Goal: Transaction & Acquisition: Purchase product/service

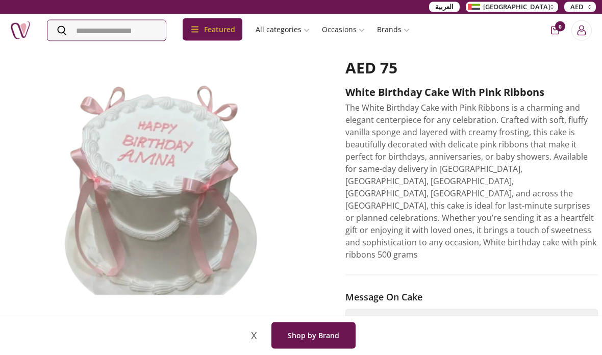
scroll to position [70, 0]
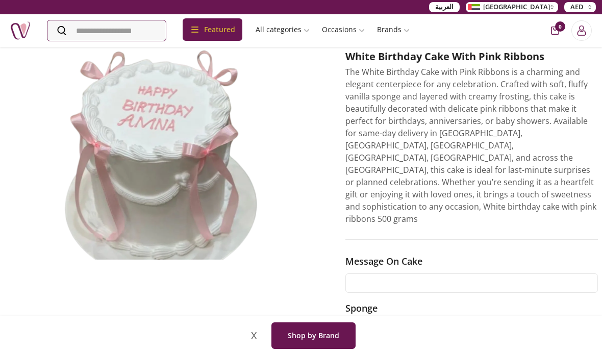
click at [468, 273] on input "text" at bounding box center [471, 282] width 252 height 19
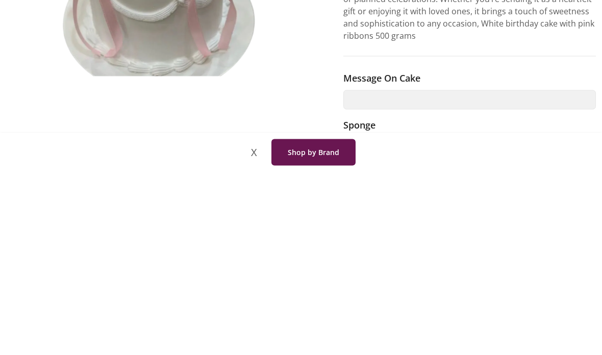
click at [454, 254] on h3 "Message on cake" at bounding box center [469, 261] width 252 height 14
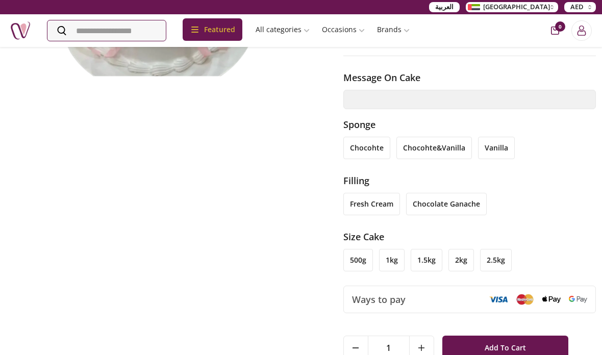
click at [500, 137] on li "vanilla" at bounding box center [496, 148] width 37 height 22
click at [390, 249] on li "1kg" at bounding box center [391, 260] width 25 height 22
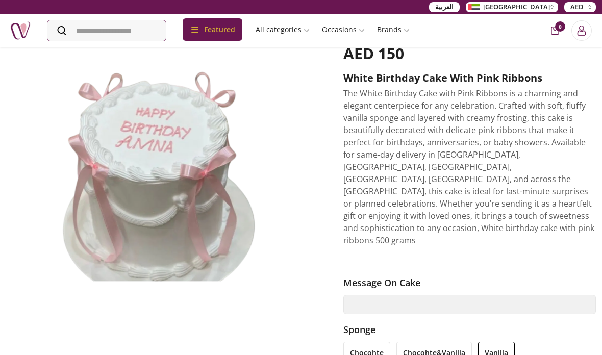
scroll to position [0, 2]
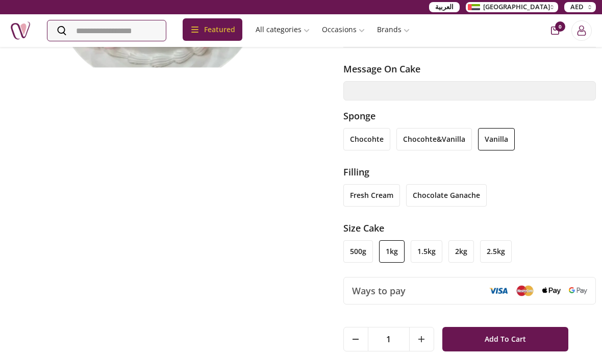
click at [360, 240] on li "500g" at bounding box center [358, 251] width 30 height 22
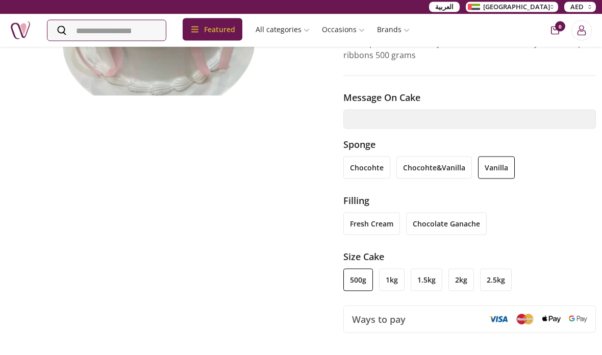
click at [390, 269] on li "1kg" at bounding box center [391, 280] width 25 height 22
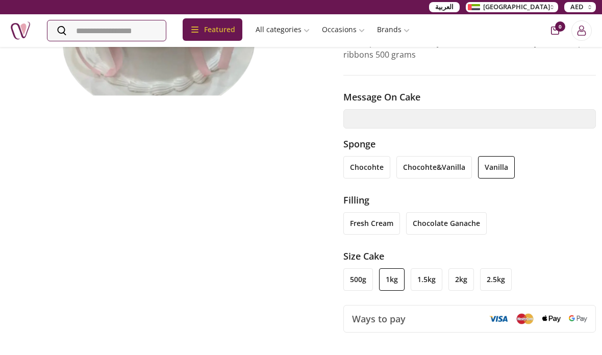
click at [384, 212] on li "fresh cream" at bounding box center [371, 223] width 57 height 22
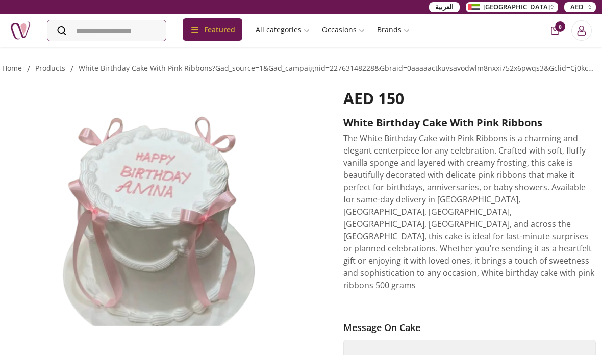
scroll to position [0, 2]
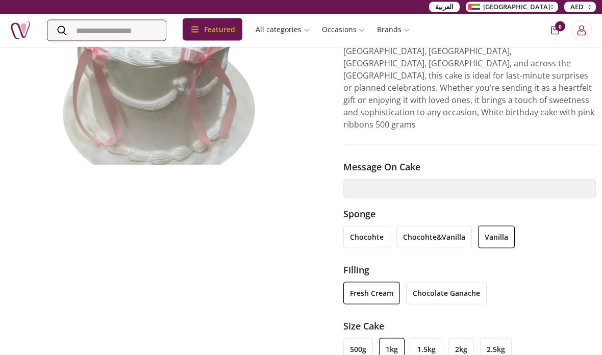
click at [463, 282] on li "chocolate ganache" at bounding box center [446, 293] width 81 height 22
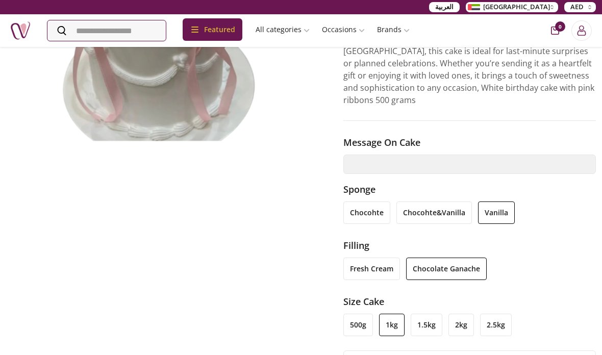
scroll to position [201, 2]
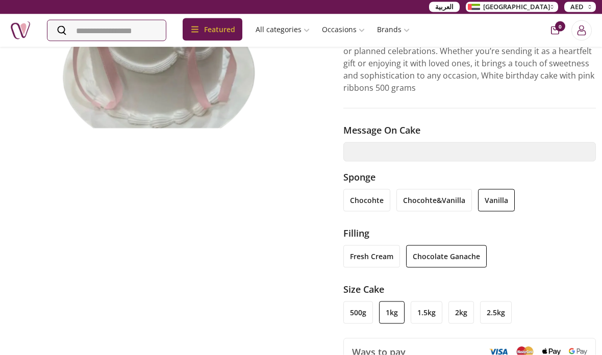
click at [384, 245] on li "fresh cream" at bounding box center [371, 256] width 57 height 22
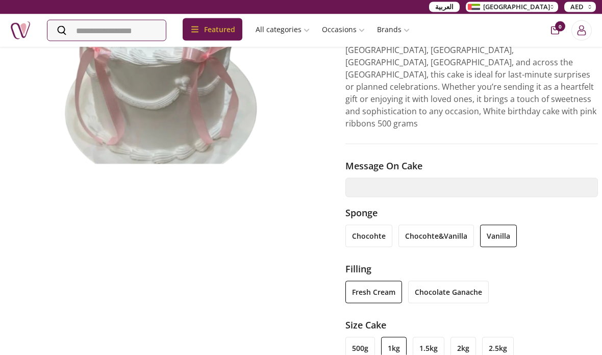
scroll to position [166, 0]
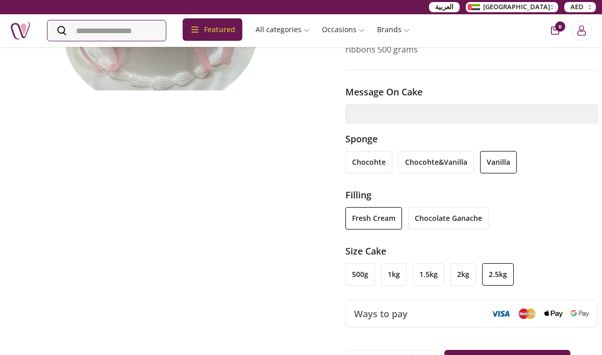
scroll to position [241, 0]
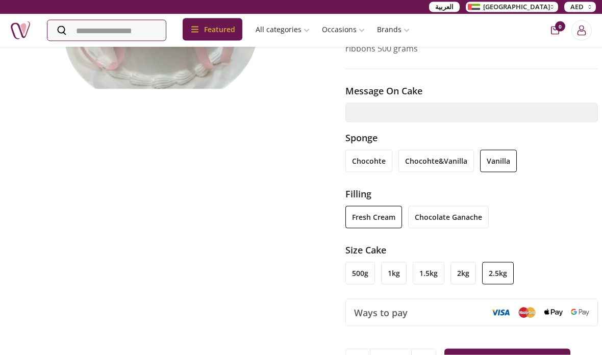
click at [425, 262] on li "1.5kg" at bounding box center [428, 273] width 32 height 22
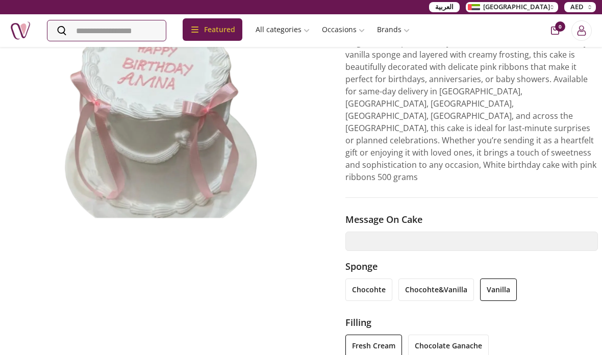
scroll to position [116, 0]
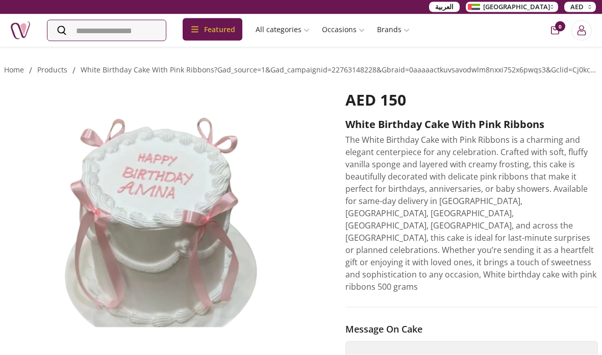
scroll to position [0, 0]
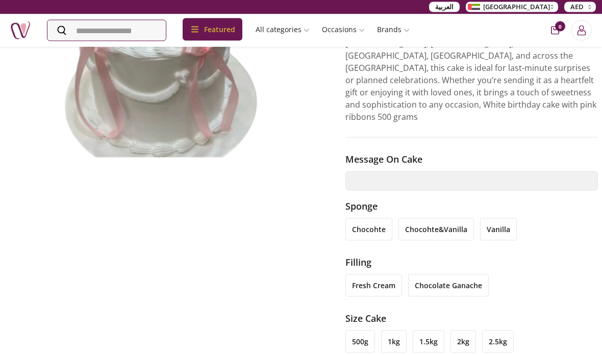
scroll to position [173, 0]
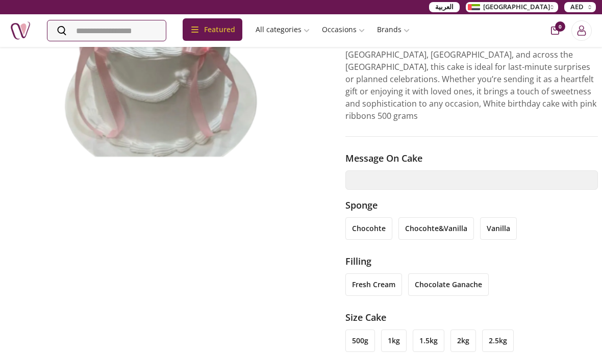
click at [484, 217] on li "vanilla" at bounding box center [498, 228] width 37 height 22
click at [464, 217] on li "chocohte&vanilla" at bounding box center [435, 228] width 75 height 22
click at [478, 273] on li "chocolate ganache" at bounding box center [448, 284] width 81 height 22
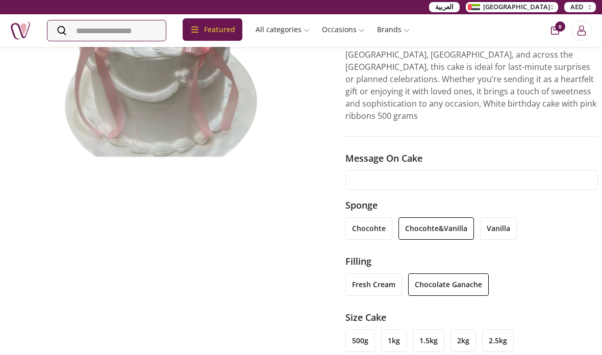
click at [488, 170] on input "text" at bounding box center [471, 179] width 252 height 19
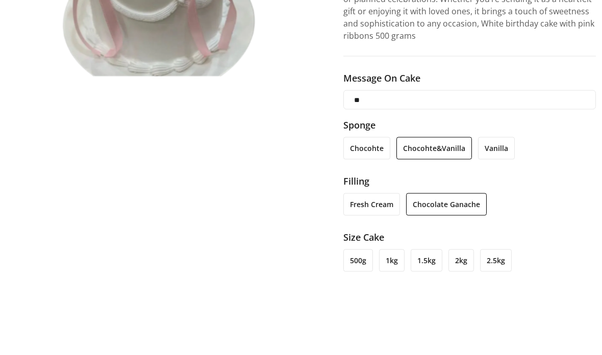
type input "*"
click at [40, 98] on img at bounding box center [162, 43] width 321 height 247
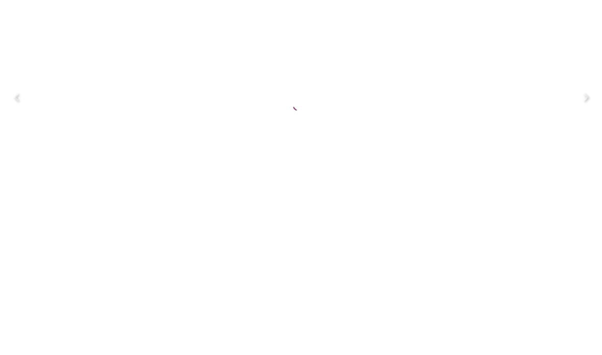
scroll to position [254, 2]
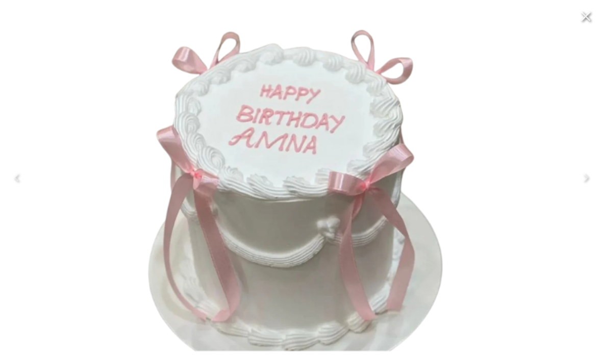
click at [451, 126] on img at bounding box center [300, 177] width 379 height 379
click at [586, 13] on icon "Close" at bounding box center [585, 16] width 16 height 16
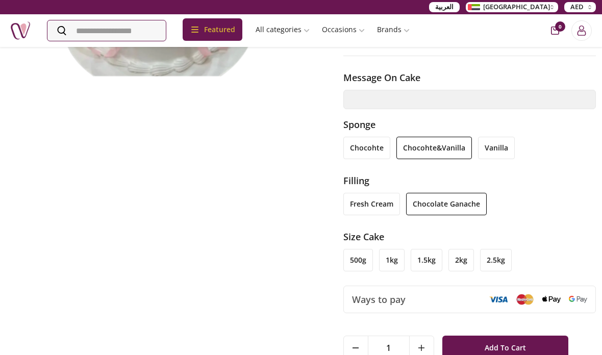
click at [453, 173] on h3 "filling" at bounding box center [469, 180] width 252 height 14
click at [452, 173] on h3 "filling" at bounding box center [469, 180] width 252 height 14
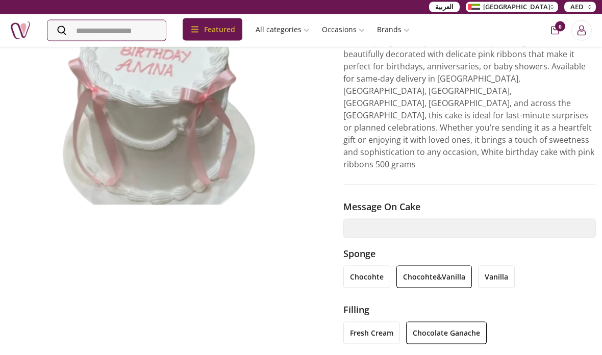
scroll to position [103, 2]
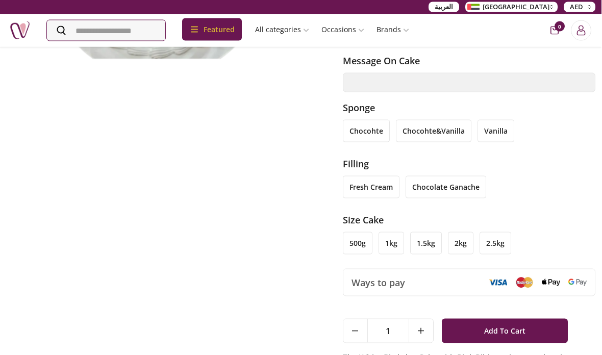
scroll to position [272, 2]
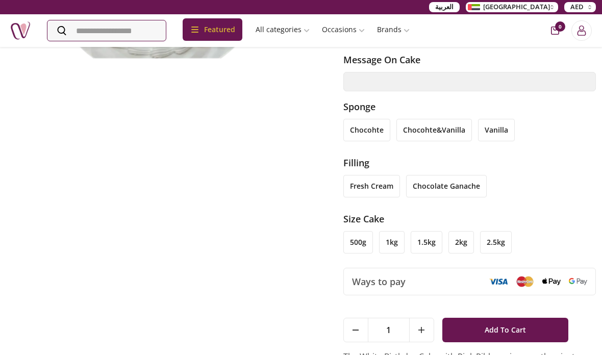
click at [400, 231] on li "1kg" at bounding box center [391, 242] width 25 height 22
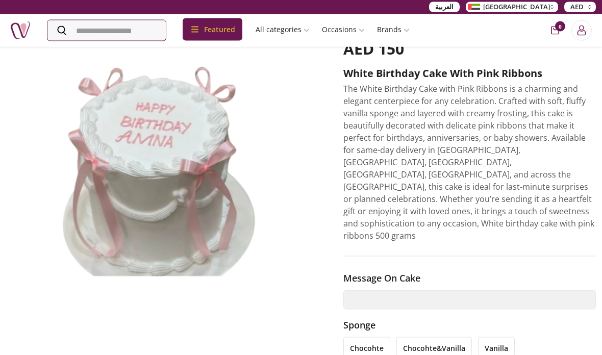
scroll to position [0, 2]
